Goal: Navigation & Orientation: Go to known website

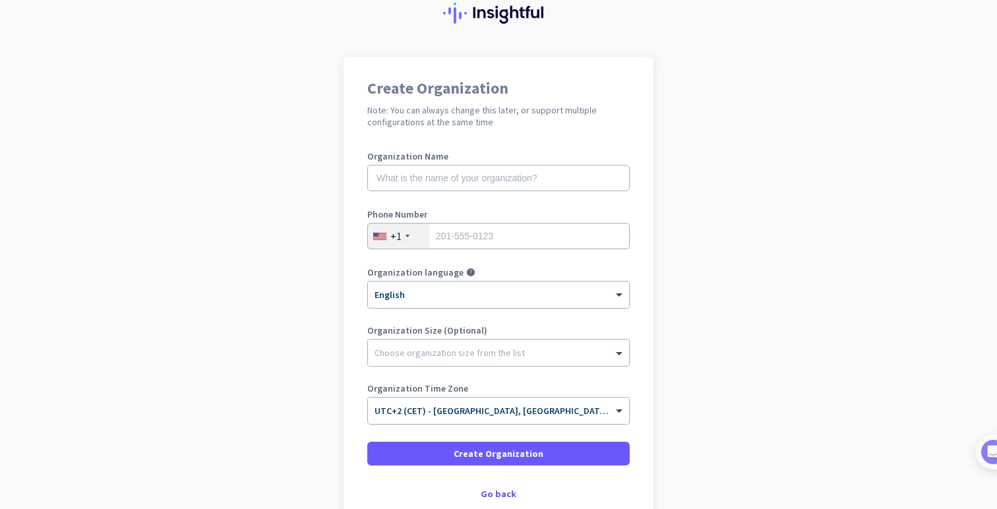
scroll to position [129, 0]
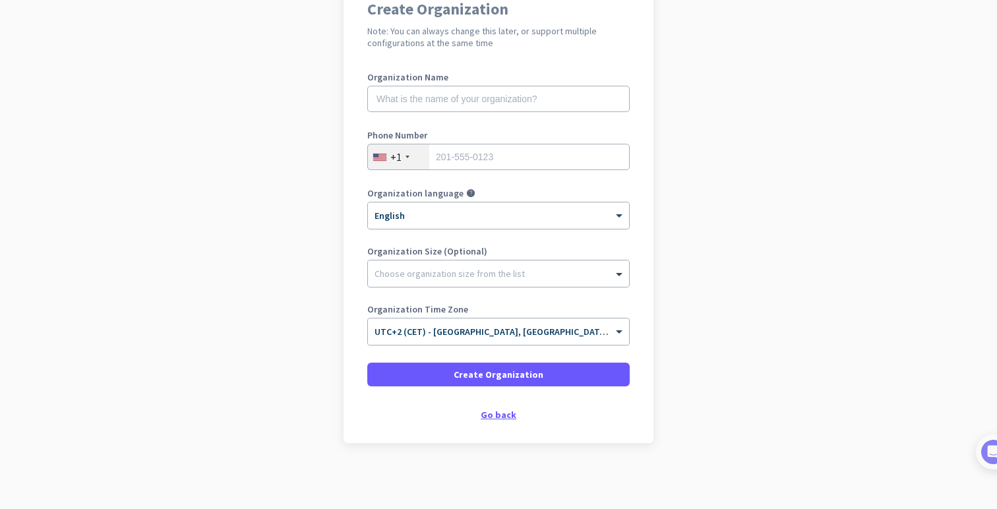
click at [482, 413] on div "Go back" at bounding box center [498, 414] width 262 height 9
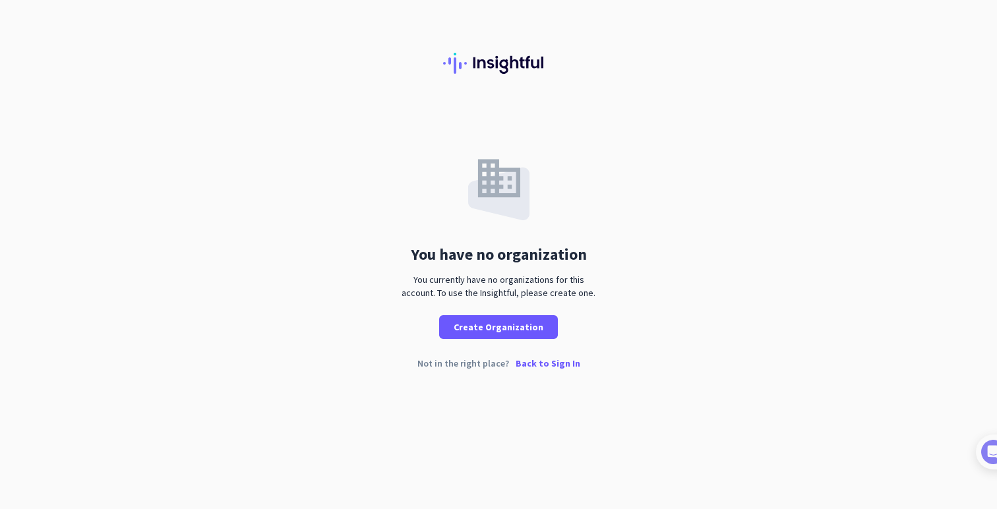
click at [524, 361] on p "Back to Sign In" at bounding box center [547, 363] width 65 height 9
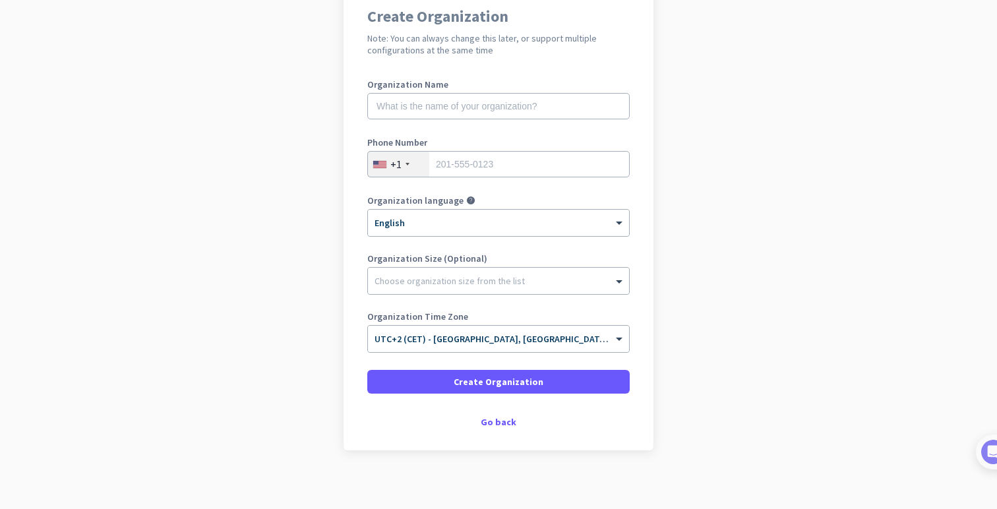
scroll to position [129, 0]
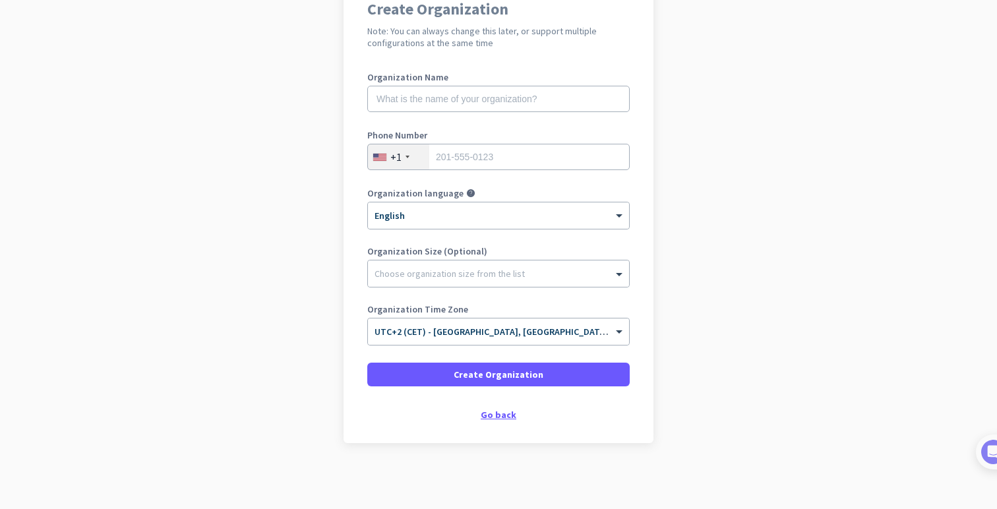
click at [500, 419] on div "Go back" at bounding box center [498, 414] width 262 height 9
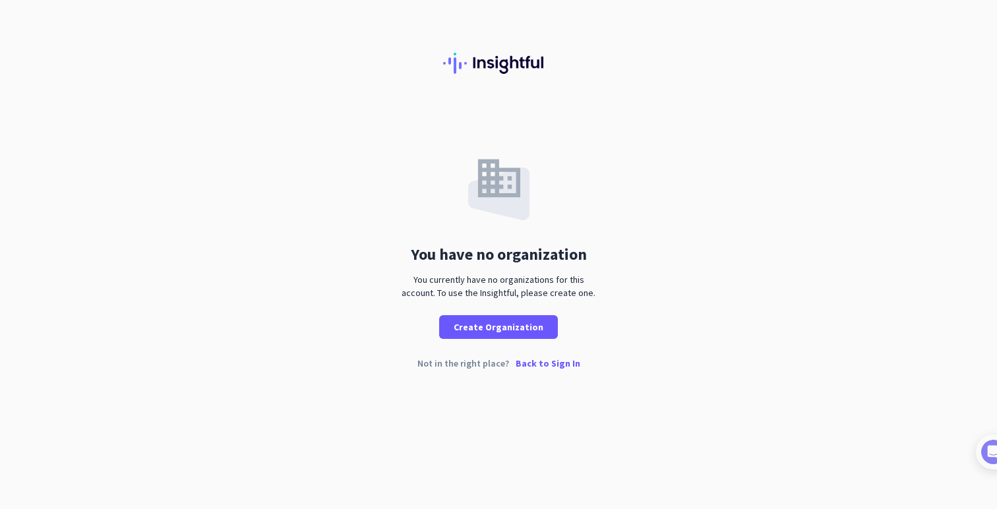
click at [542, 366] on p "Back to Sign In" at bounding box center [547, 363] width 65 height 9
